Goal: Transaction & Acquisition: Purchase product/service

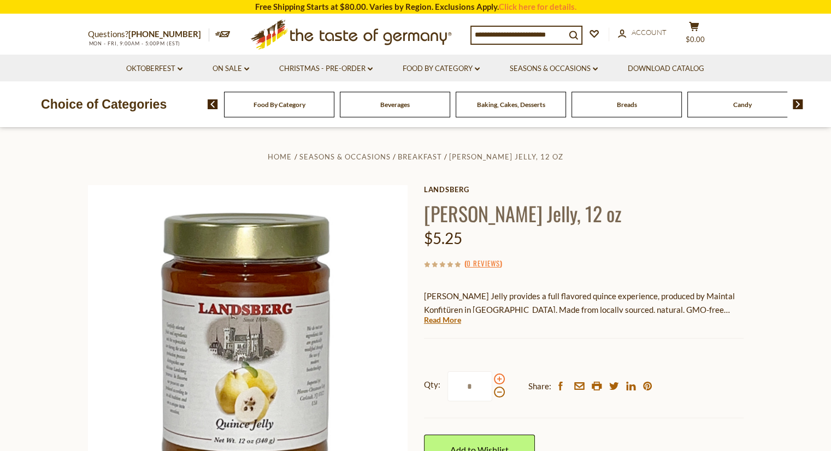
click at [498, 378] on span at bounding box center [499, 379] width 11 height 11
click at [492, 378] on input "*" at bounding box center [470, 387] width 45 height 30
click at [498, 393] on span at bounding box center [499, 392] width 11 height 11
click at [492, 393] on input "*" at bounding box center [470, 387] width 45 height 30
click at [498, 379] on span at bounding box center [499, 379] width 11 height 11
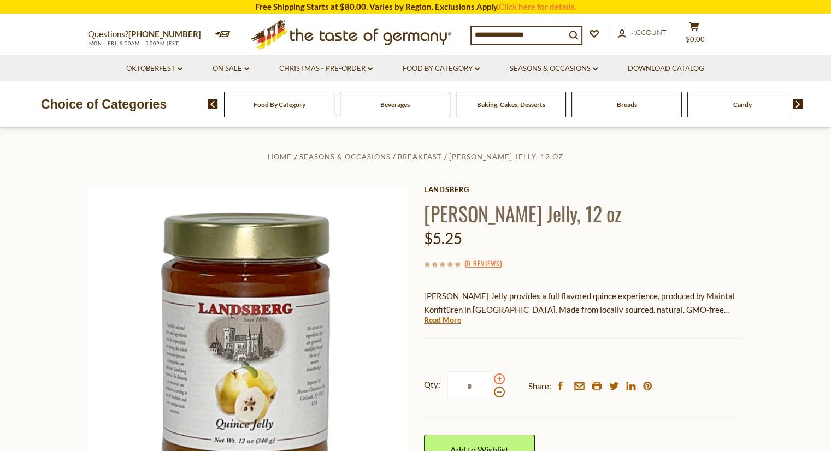
click at [492, 379] on input "*" at bounding box center [470, 387] width 45 height 30
click at [498, 379] on span at bounding box center [499, 379] width 11 height 11
click at [492, 379] on input "*" at bounding box center [470, 387] width 45 height 30
click at [498, 392] on span at bounding box center [499, 392] width 11 height 11
click at [492, 392] on input "*" at bounding box center [470, 387] width 45 height 30
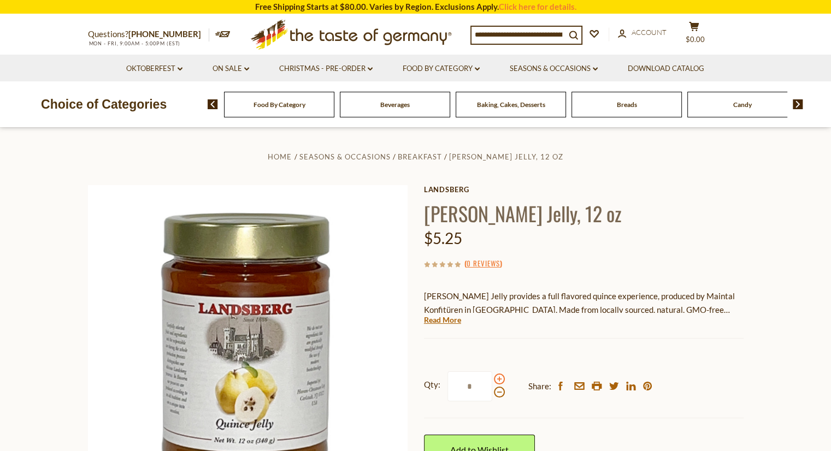
click at [498, 379] on span at bounding box center [499, 379] width 11 height 11
click at [492, 379] on input "*" at bounding box center [470, 387] width 45 height 30
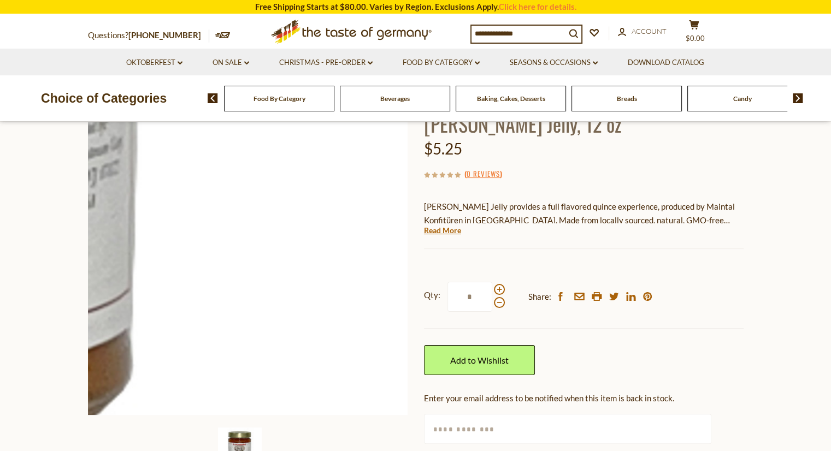
scroll to position [109, 0]
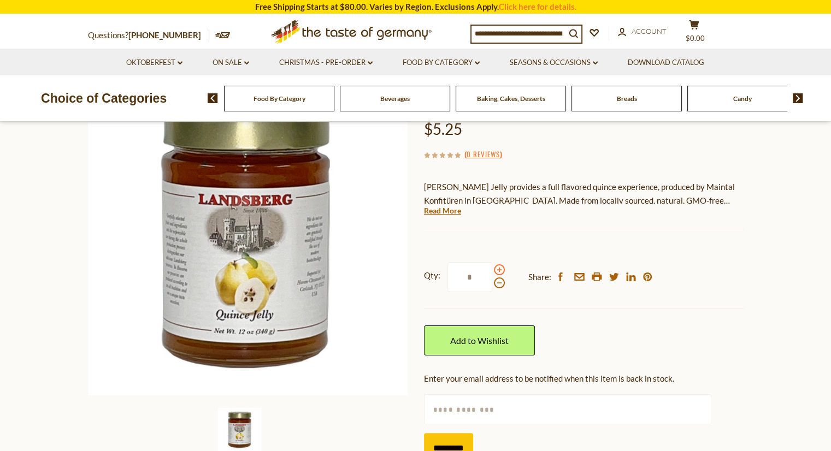
click at [498, 270] on span at bounding box center [499, 270] width 11 height 11
click at [492, 270] on input "*" at bounding box center [470, 277] width 45 height 30
click at [498, 270] on span at bounding box center [499, 270] width 11 height 11
click at [492, 270] on input "*" at bounding box center [470, 277] width 45 height 30
click at [498, 269] on span at bounding box center [499, 270] width 11 height 11
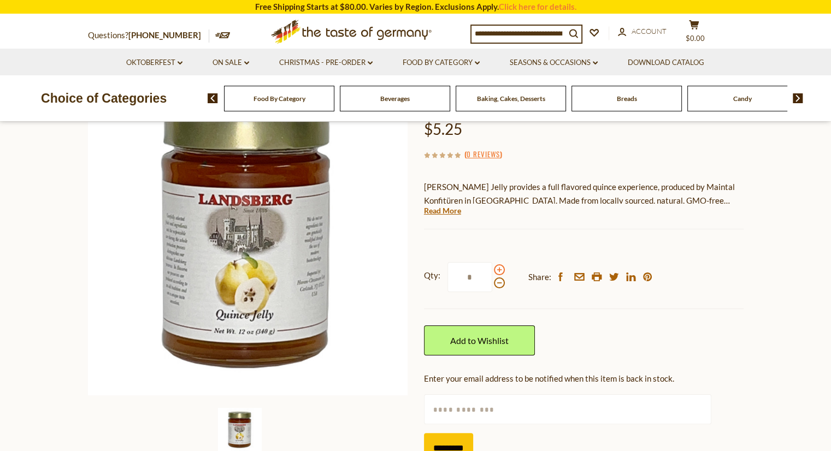
click at [492, 269] on input "*" at bounding box center [470, 277] width 45 height 30
click at [497, 283] on span at bounding box center [499, 283] width 11 height 11
click at [492, 283] on input "**" at bounding box center [470, 277] width 45 height 30
click at [497, 283] on span at bounding box center [499, 283] width 11 height 11
click at [492, 283] on input "*" at bounding box center [470, 277] width 45 height 30
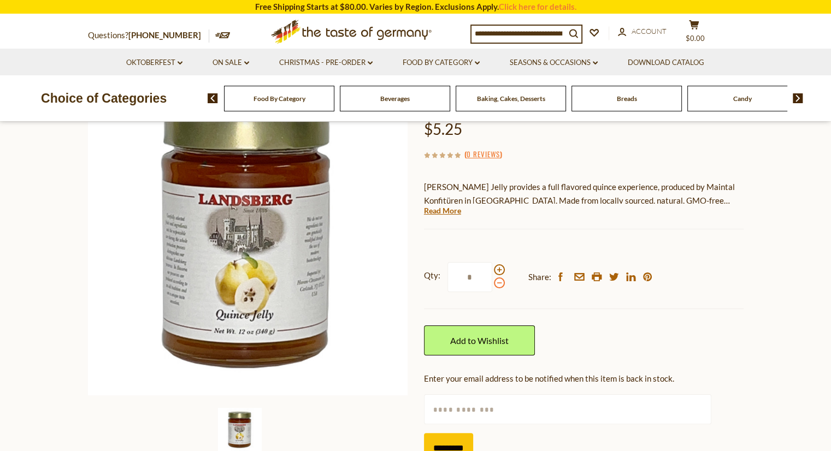
click at [497, 283] on span at bounding box center [499, 283] width 11 height 11
click at [492, 283] on input "*" at bounding box center [470, 277] width 45 height 30
type input "*"
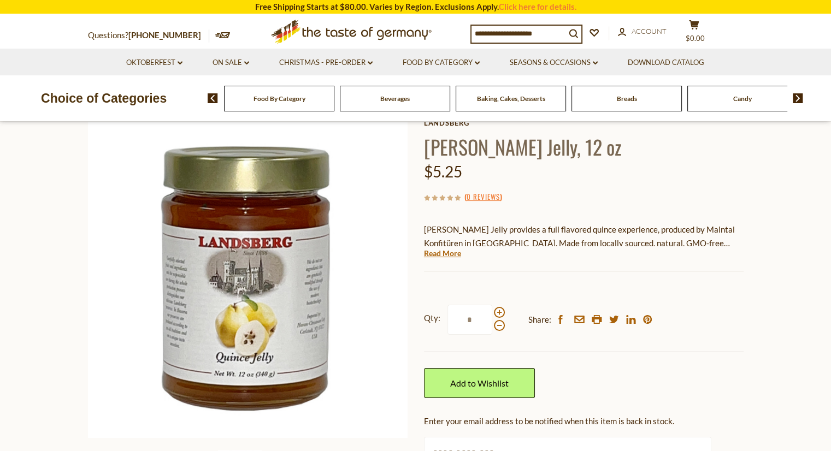
scroll to position [55, 0]
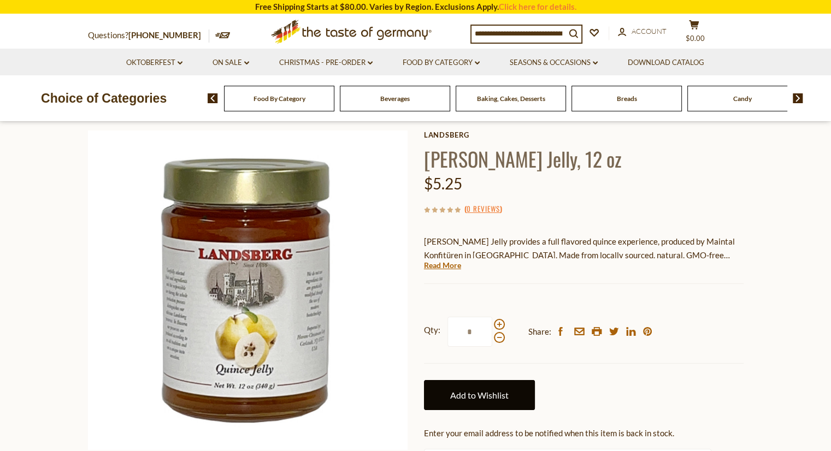
click at [501, 398] on link "Add to Wishlist" at bounding box center [479, 395] width 111 height 30
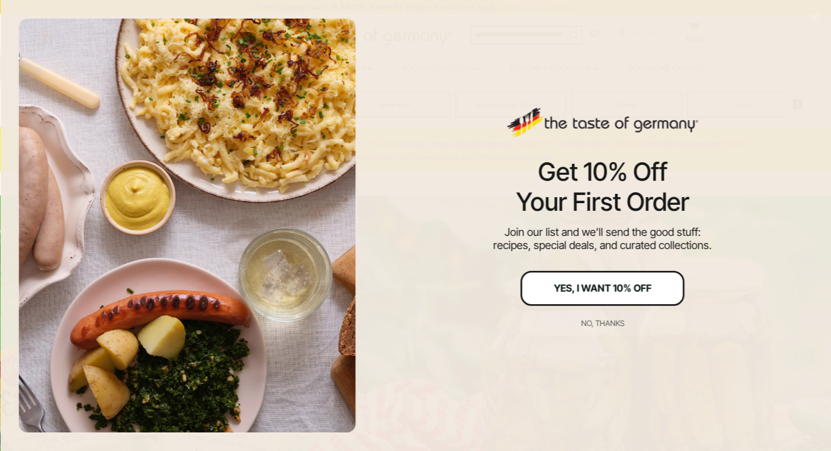
click at [597, 285] on div "Yes, I Want 10% Off" at bounding box center [603, 289] width 98 height 10
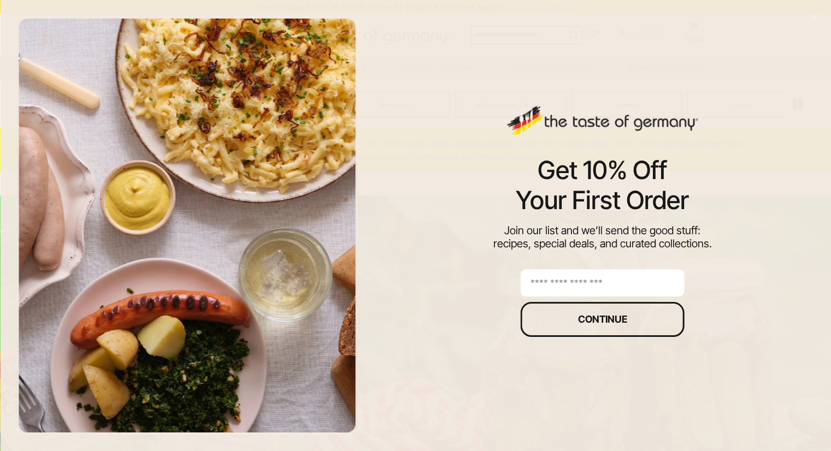
click at [567, 283] on input "email" at bounding box center [603, 282] width 164 height 27
type input "**********"
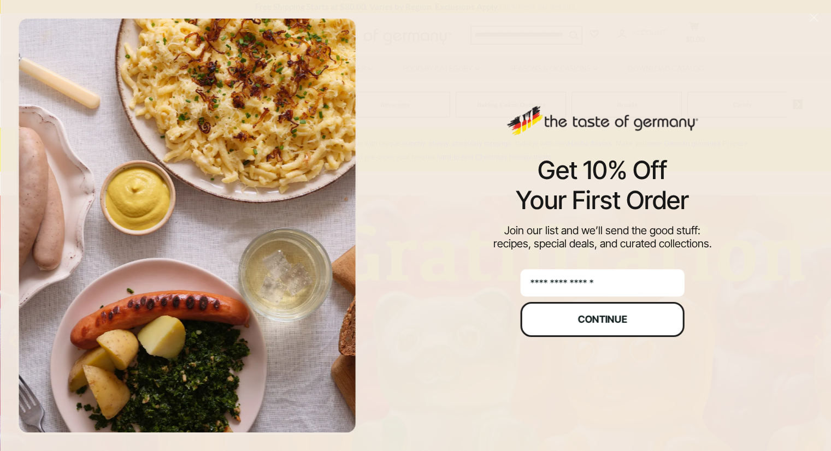
click at [603, 318] on div "Continue" at bounding box center [602, 320] width 49 height 10
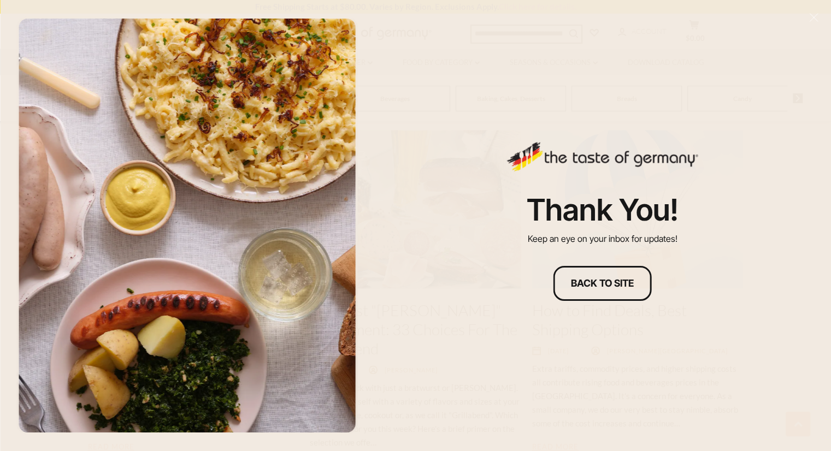
scroll to position [1585, 0]
click at [474, 144] on div "Thank you! Keep an eye on your inbox for updates! Back to site" at bounding box center [602, 225] width 457 height 451
click at [581, 287] on div "Back to site" at bounding box center [602, 284] width 63 height 10
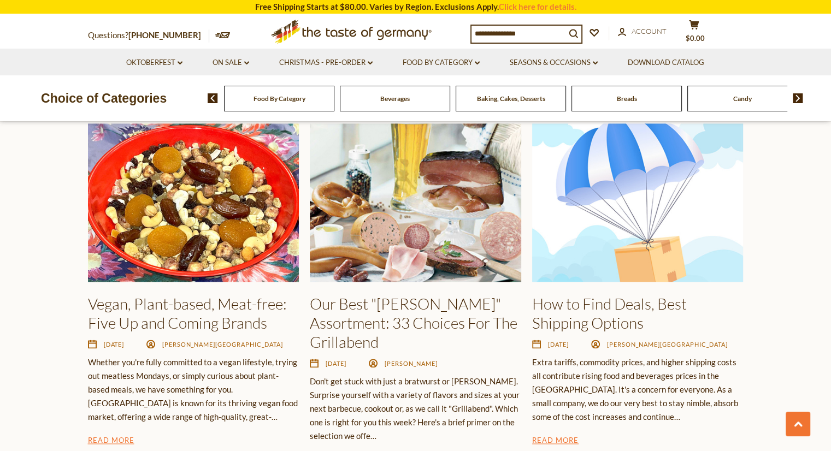
click at [796, 97] on img at bounding box center [798, 98] width 10 height 10
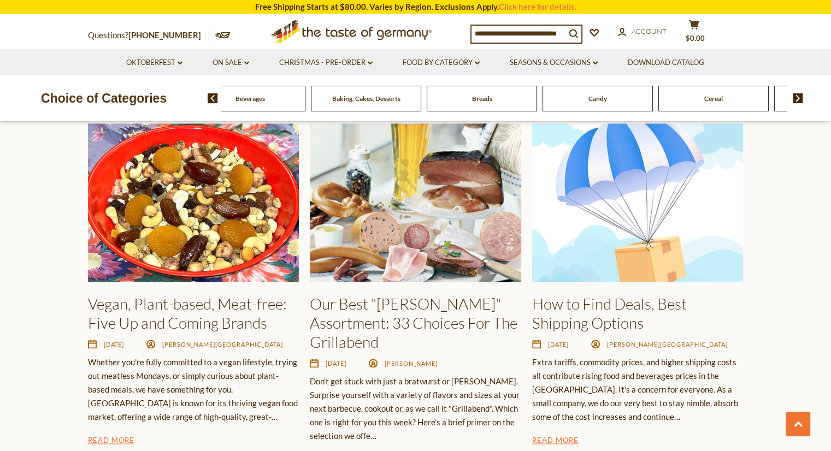
click at [796, 97] on img at bounding box center [798, 98] width 10 height 10
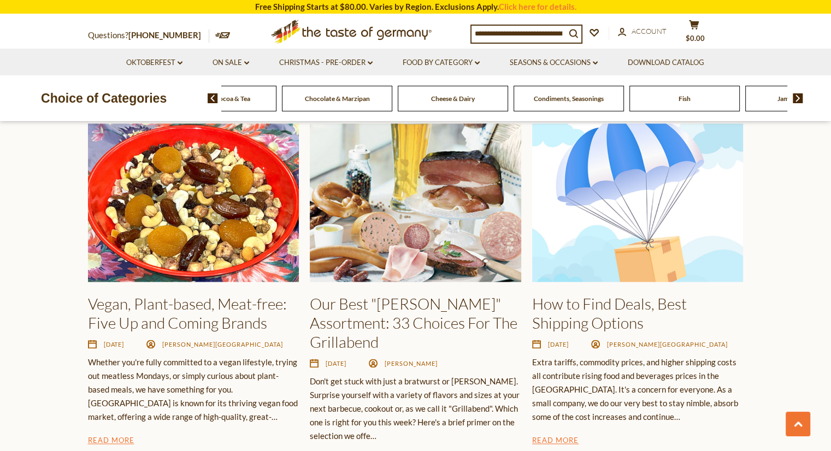
click at [796, 97] on img at bounding box center [798, 98] width 10 height 10
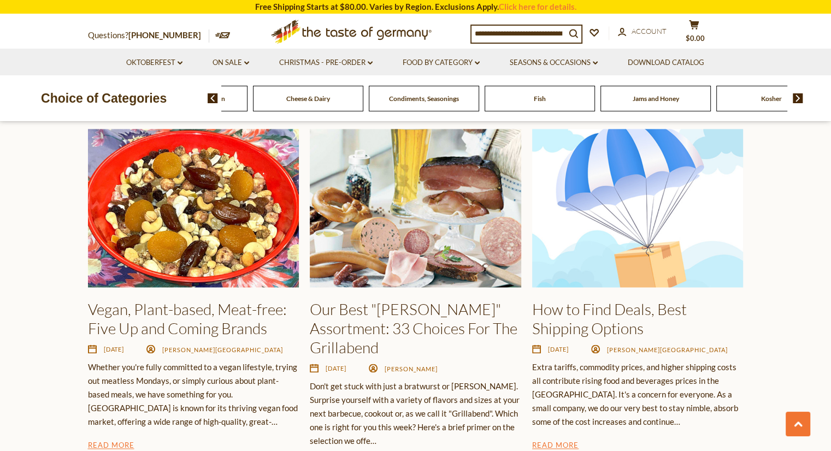
click at [659, 96] on span "Jams and Honey" at bounding box center [656, 99] width 46 height 8
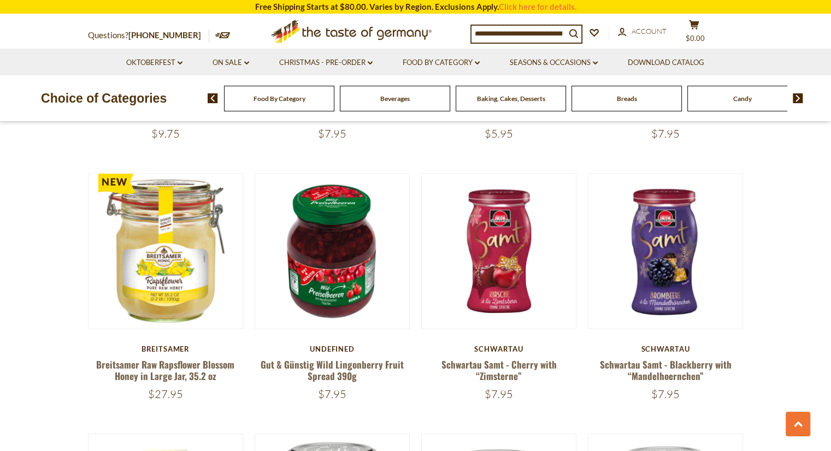
scroll to position [1093, 0]
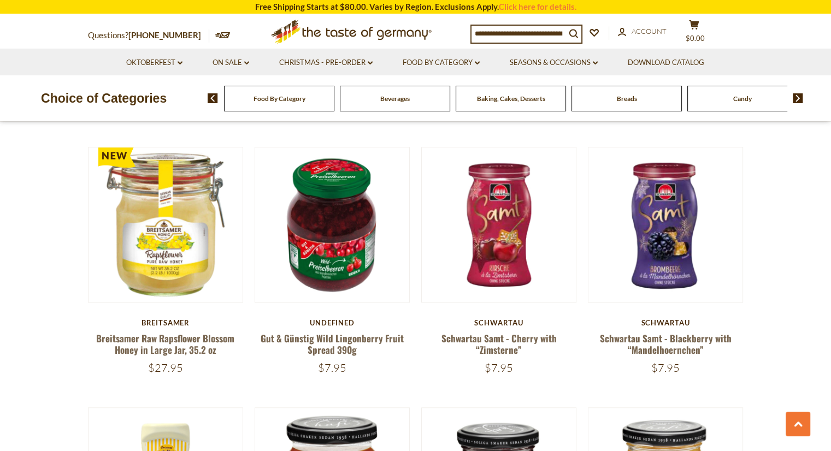
click at [514, 32] on input at bounding box center [519, 33] width 94 height 15
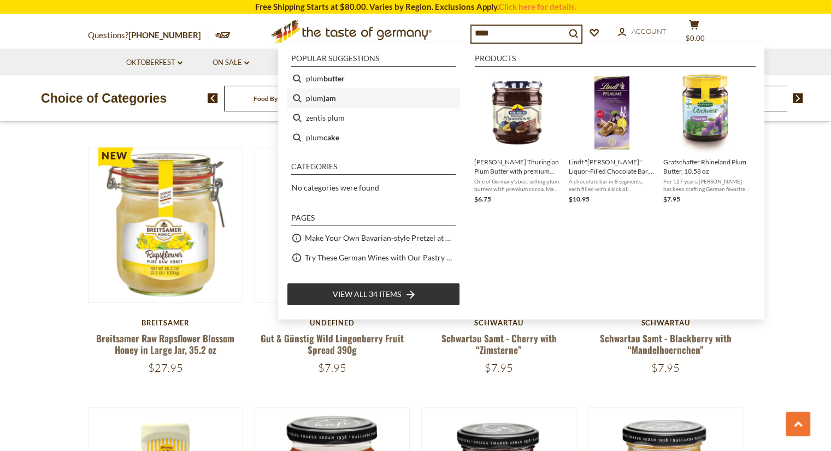
click at [316, 97] on li "plum jam" at bounding box center [373, 99] width 173 height 20
type input "********"
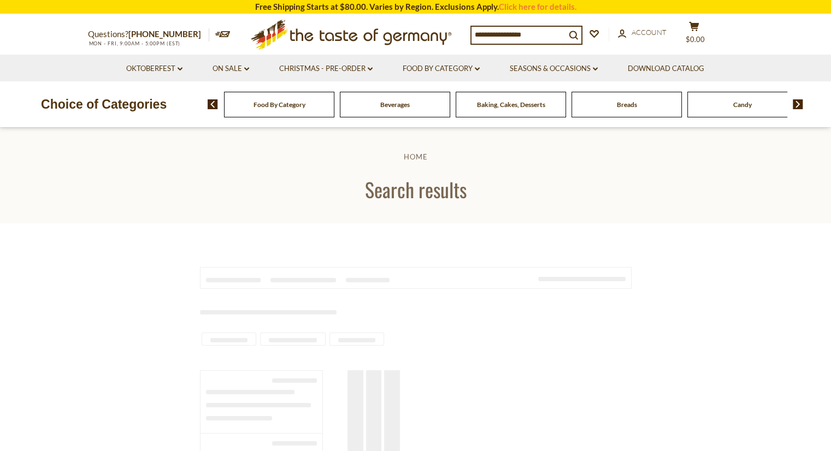
type input "********"
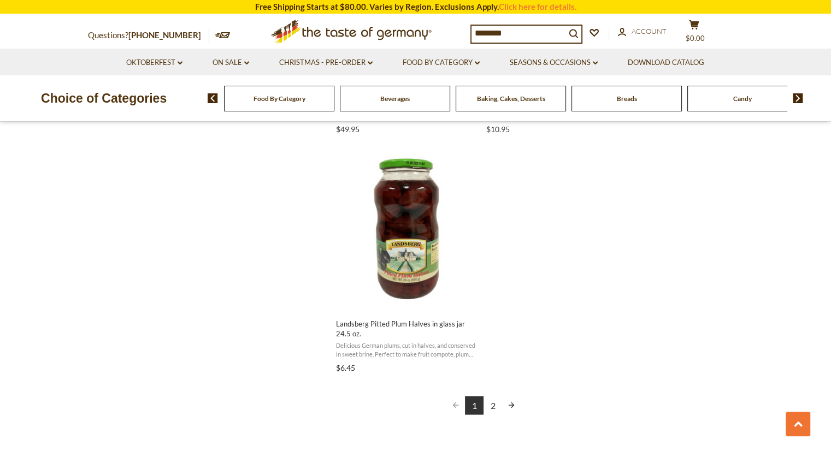
scroll to position [1858, 0]
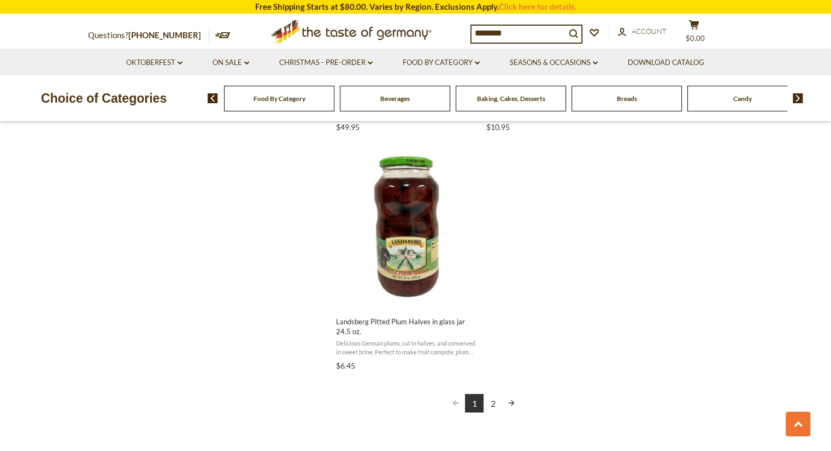
click at [495, 401] on link "2" at bounding box center [493, 403] width 19 height 19
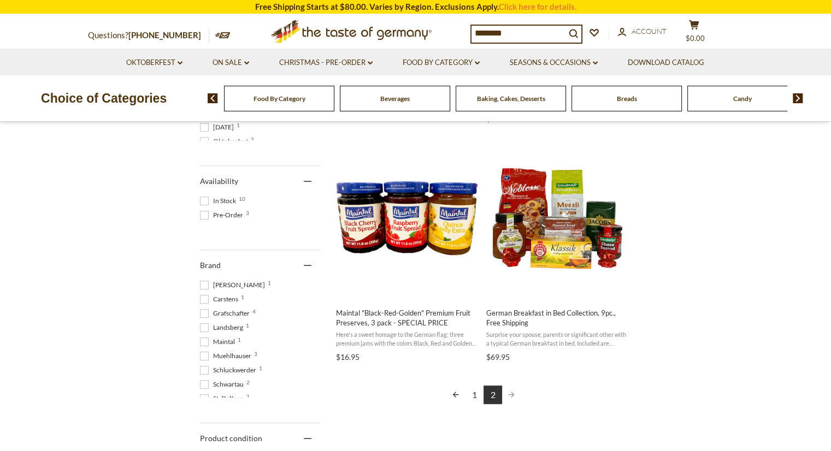
scroll to position [437, 0]
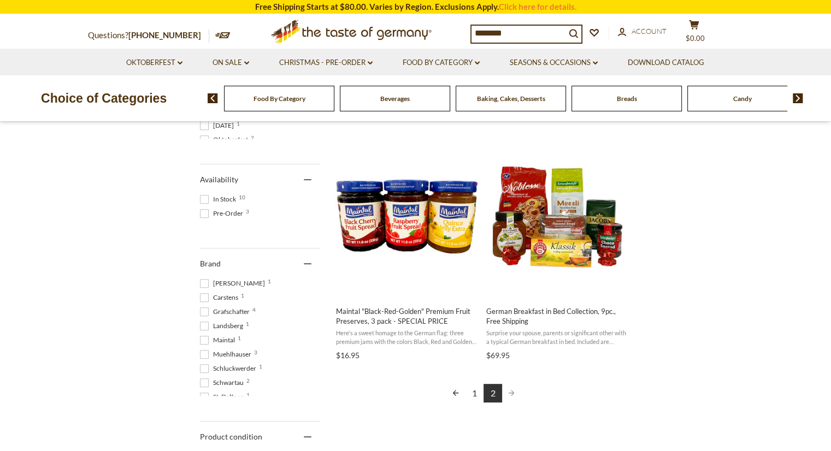
click at [474, 392] on link "1" at bounding box center [474, 393] width 19 height 19
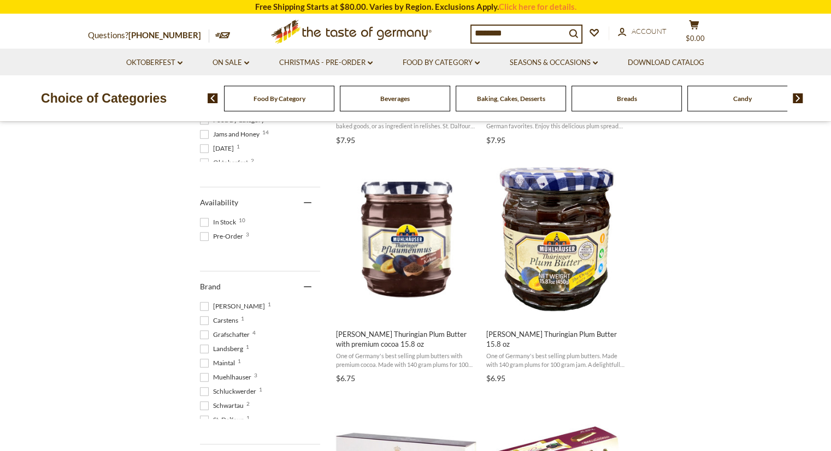
scroll to position [383, 0]
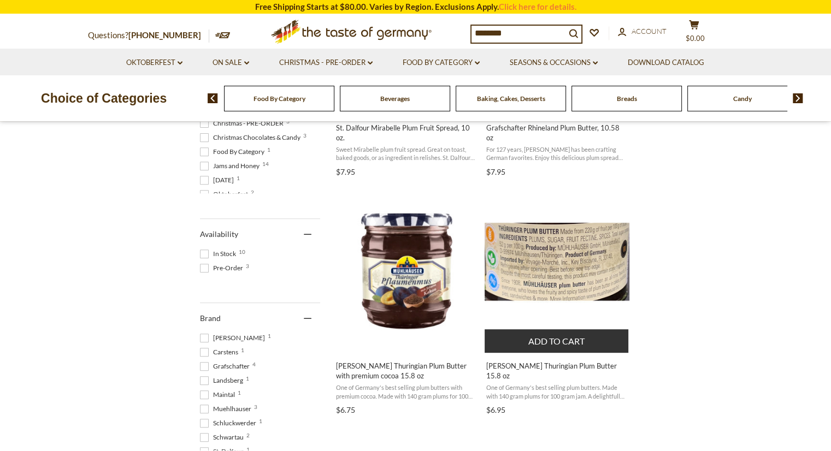
click at [548, 342] on button "Add to cart" at bounding box center [557, 342] width 144 height 24
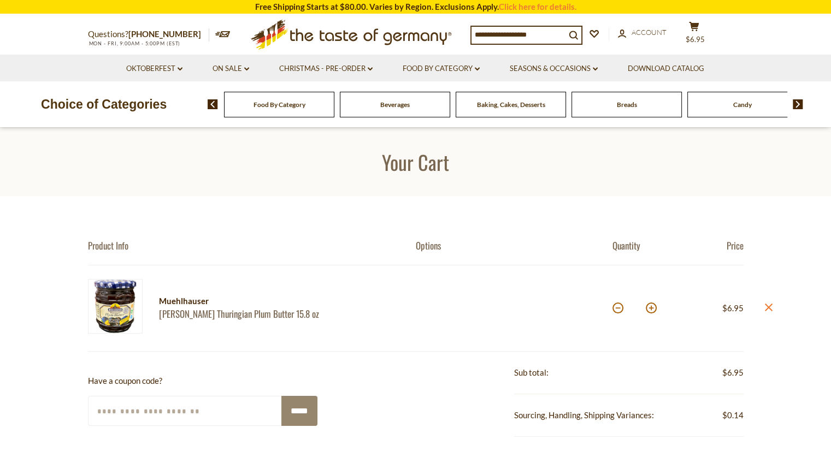
click at [512, 34] on input at bounding box center [519, 34] width 94 height 15
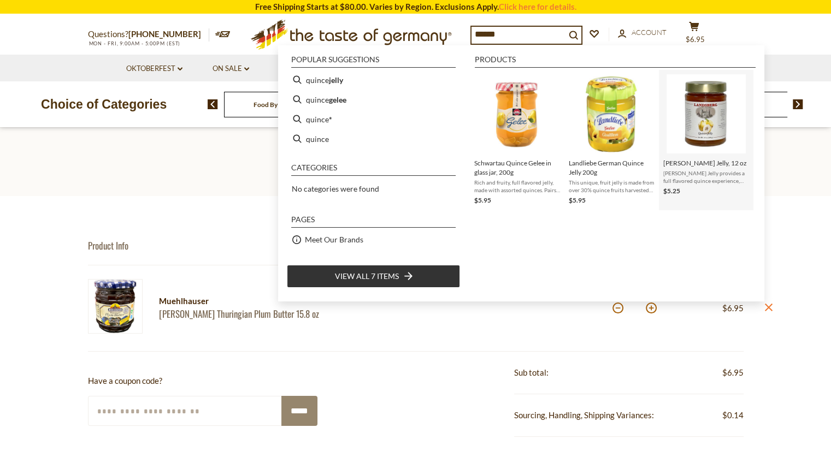
type input "******"
click at [713, 112] on img "Landsberg Quince Jelly, 12 oz" at bounding box center [706, 113] width 79 height 79
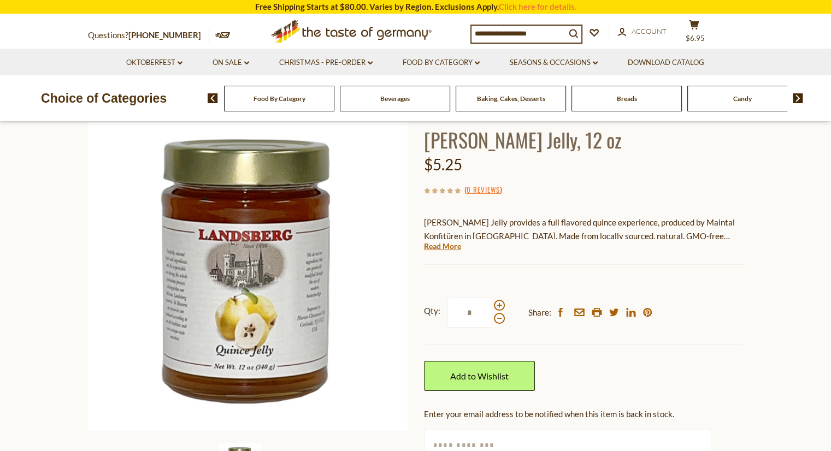
scroll to position [55, 0]
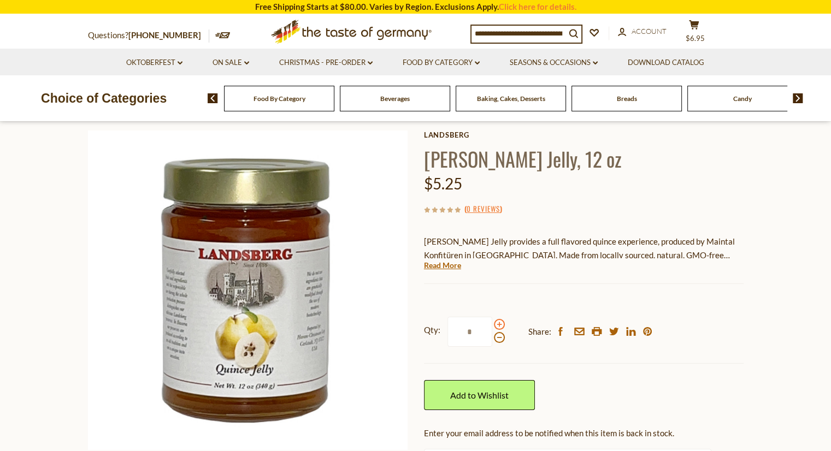
click at [497, 325] on span at bounding box center [499, 324] width 11 height 11
click at [492, 325] on input "*" at bounding box center [470, 332] width 45 height 30
click at [497, 325] on span at bounding box center [499, 324] width 11 height 11
click at [492, 325] on input "*" at bounding box center [470, 332] width 45 height 30
click at [497, 339] on span at bounding box center [499, 337] width 11 height 11
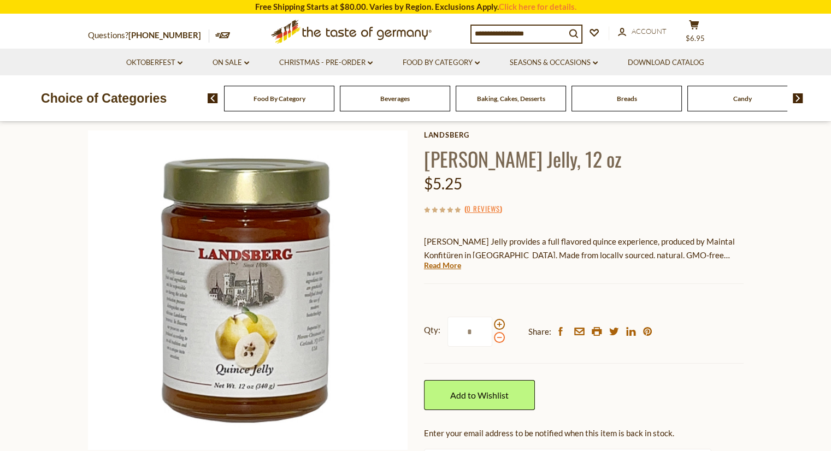
click at [492, 339] on input "*" at bounding box center [470, 332] width 45 height 30
click at [497, 339] on span at bounding box center [499, 337] width 11 height 11
click at [492, 339] on input "*" at bounding box center [470, 332] width 45 height 30
click at [497, 339] on span at bounding box center [499, 337] width 11 height 11
click at [492, 339] on input "*" at bounding box center [470, 332] width 45 height 30
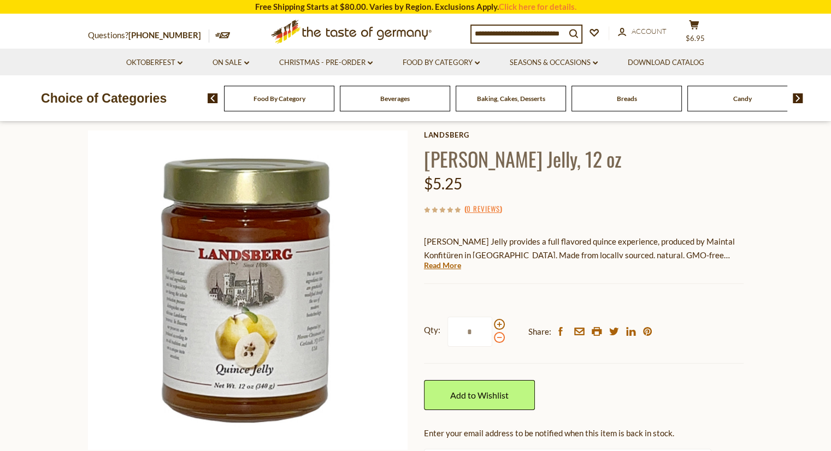
type input "*"
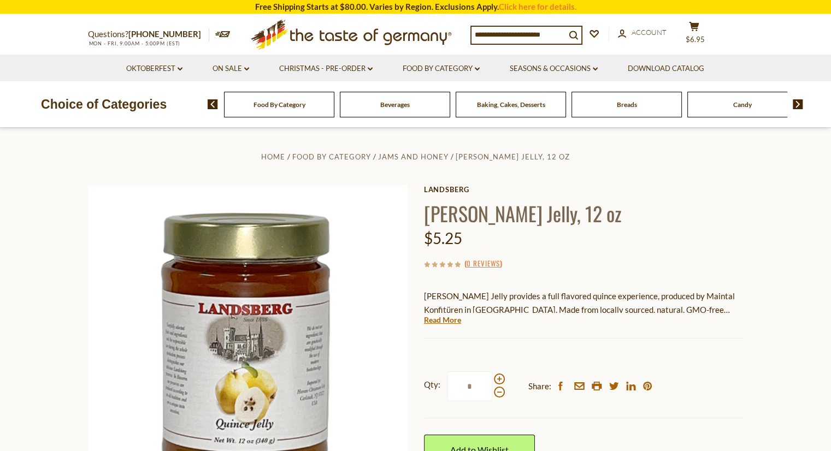
scroll to position [0, 0]
click at [702, 35] on span "$6.95" at bounding box center [695, 39] width 19 height 9
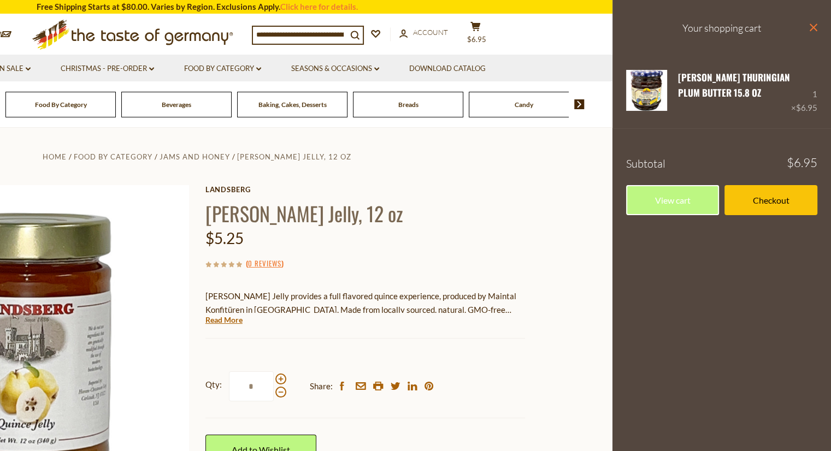
click at [813, 27] on icon at bounding box center [814, 28] width 8 height 8
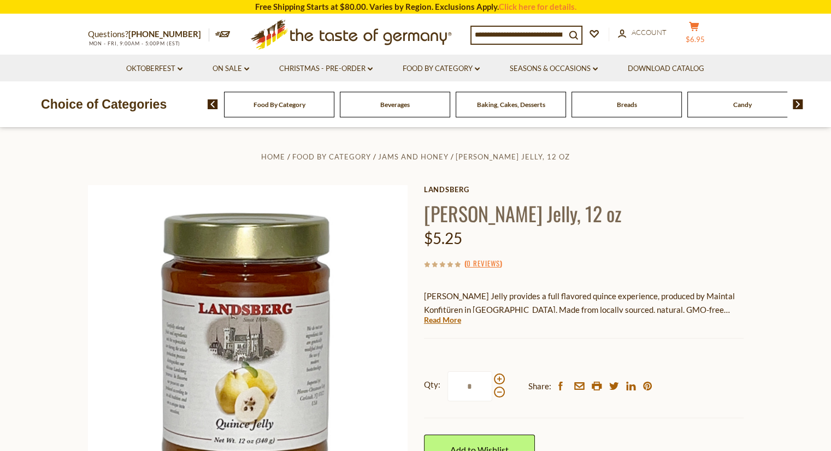
click at [702, 35] on span "$6.95" at bounding box center [695, 39] width 19 height 9
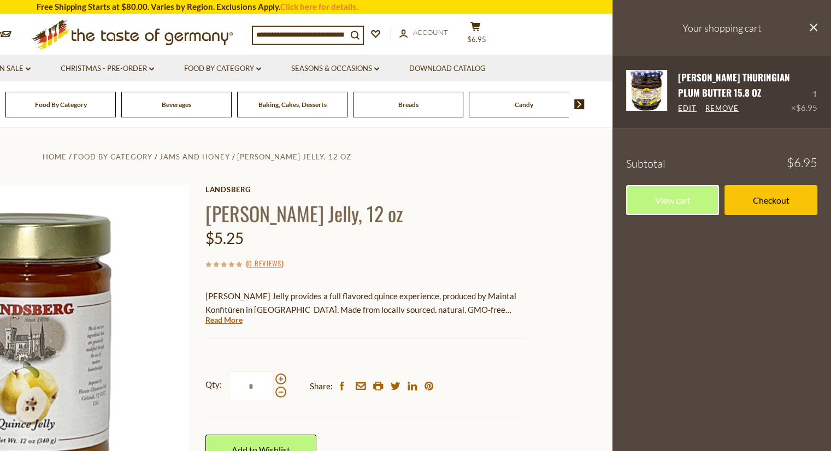
click at [718, 106] on link "Remove" at bounding box center [722, 109] width 33 height 10
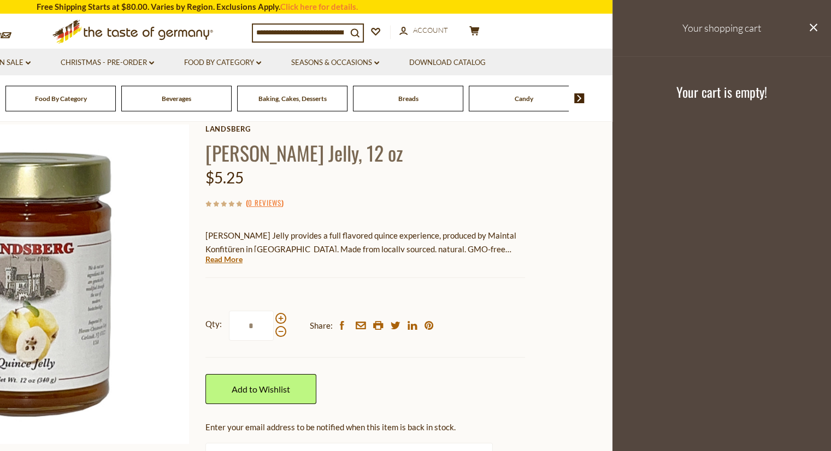
scroll to position [55, 0]
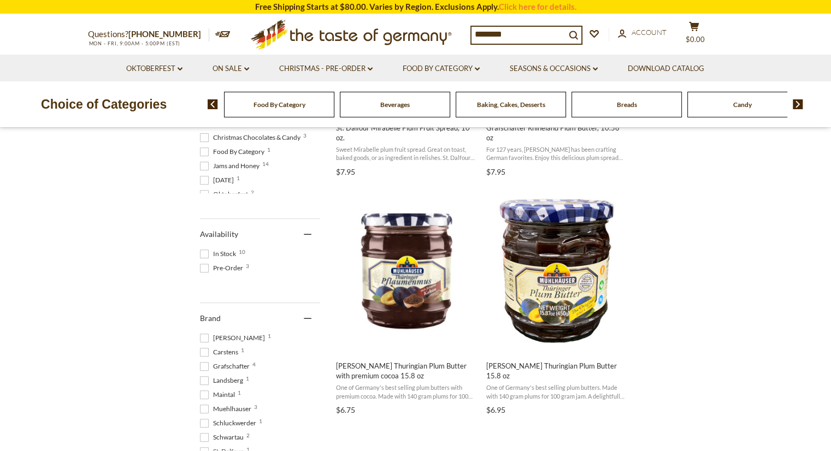
scroll to position [418, 0]
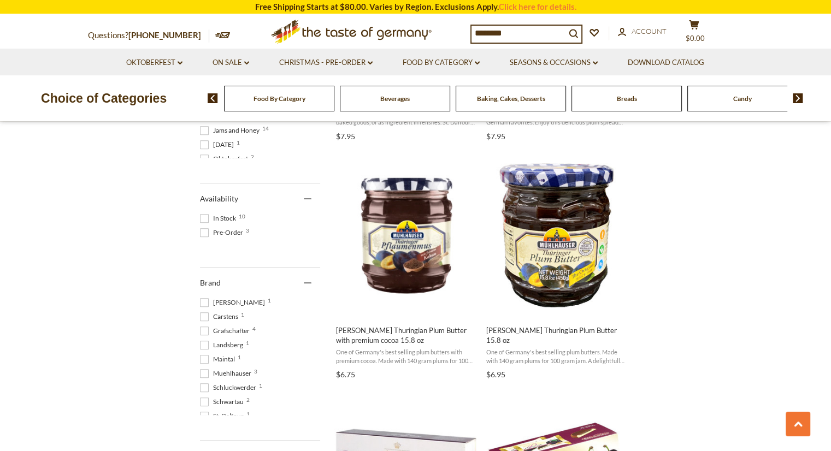
scroll to position [1740, 0]
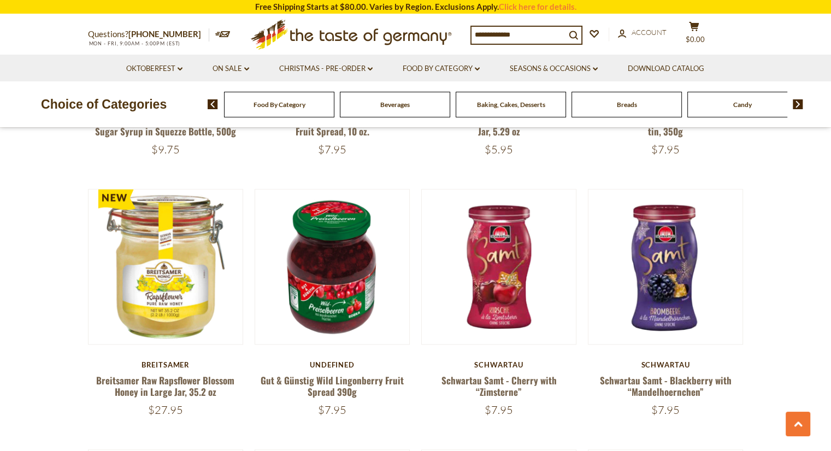
scroll to position [1093, 0]
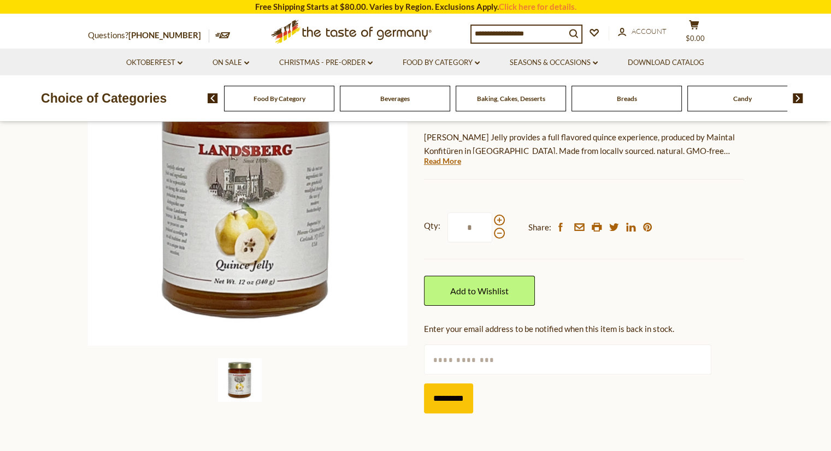
scroll to position [164, 0]
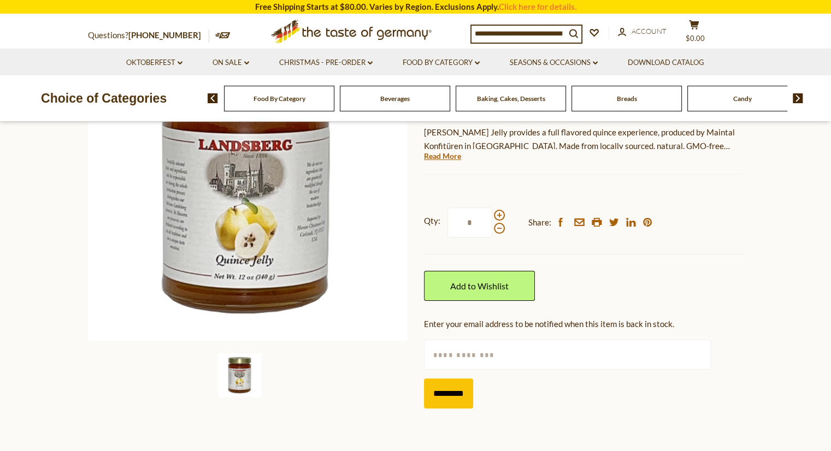
click at [466, 359] on input "text" at bounding box center [567, 355] width 287 height 30
type input "**********"
click at [450, 389] on input "*********" at bounding box center [448, 394] width 49 height 30
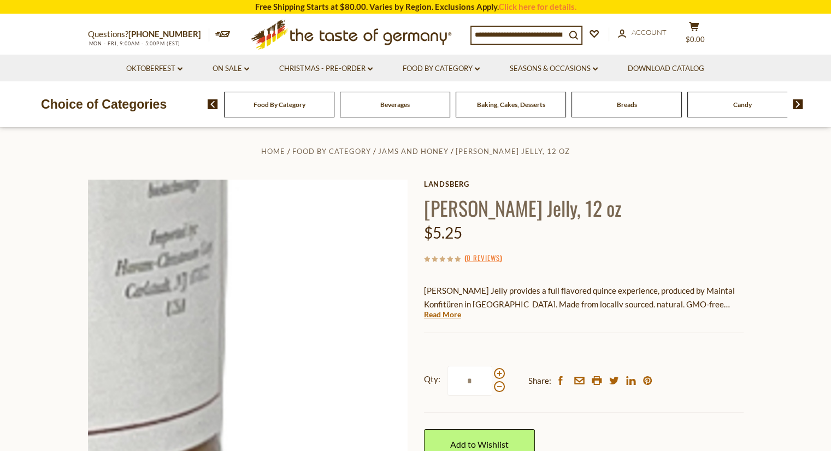
scroll to position [0, 0]
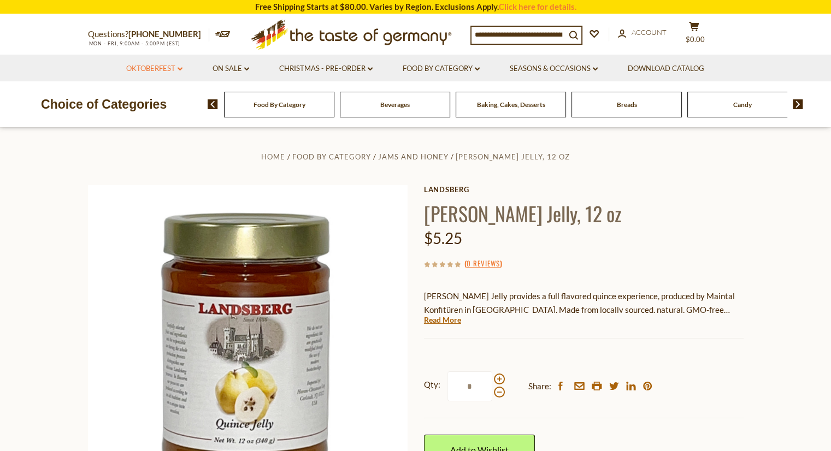
click at [155, 66] on link "Oktoberfest dropdown_arrow" at bounding box center [154, 69] width 56 height 12
click at [149, 98] on link "All Oktoberfest" at bounding box center [148, 97] width 56 height 10
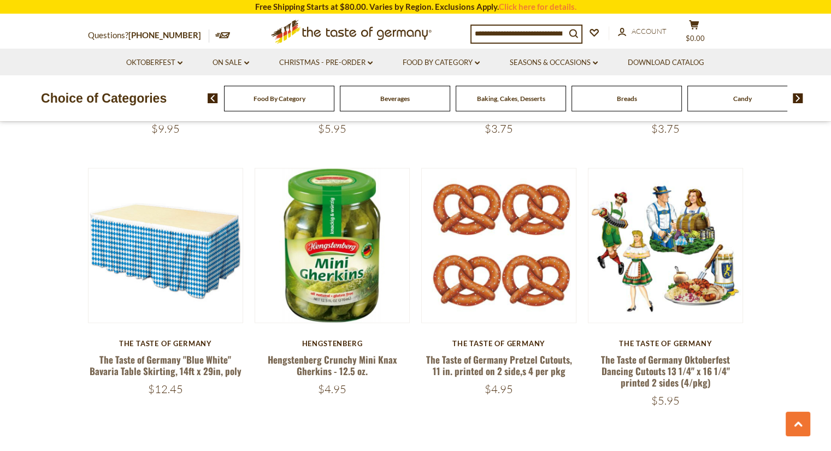
scroll to position [2514, 0]
